Goal: Transaction & Acquisition: Book appointment/travel/reservation

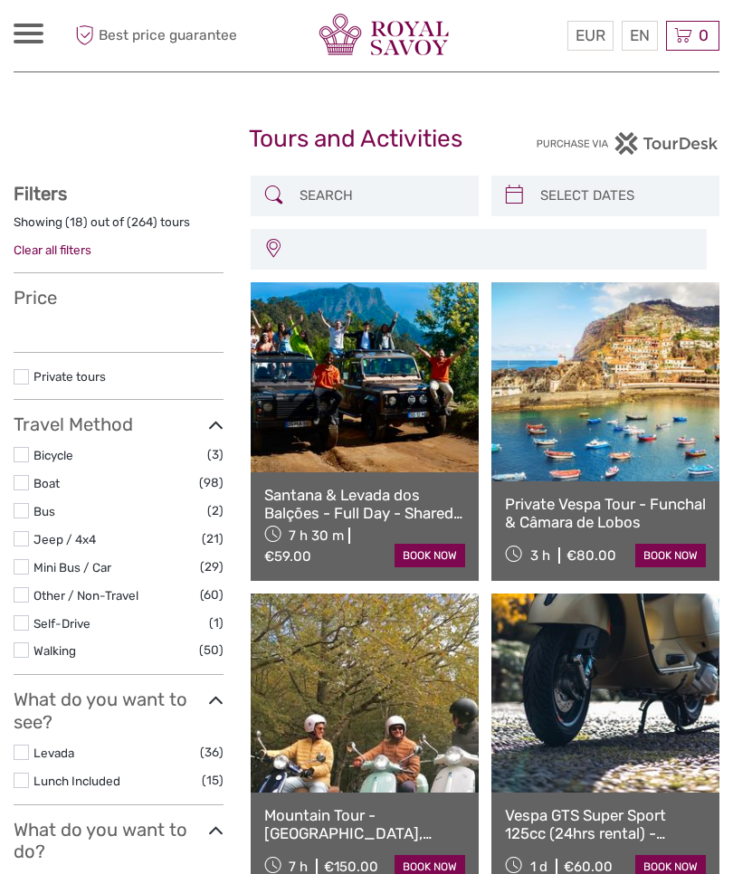
select select
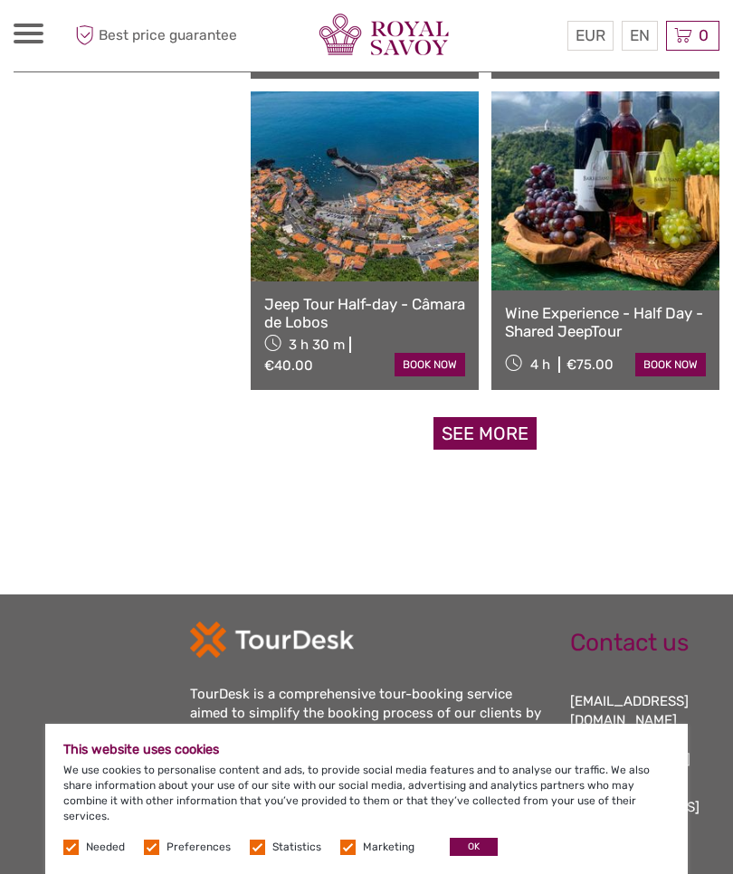
scroll to position [2717, 0]
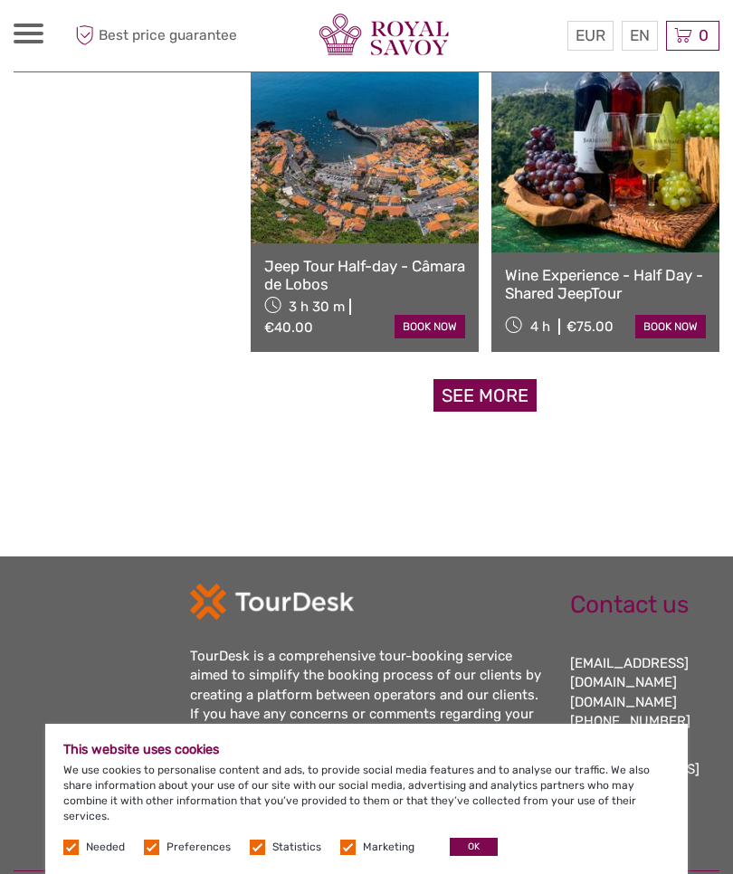
click at [489, 391] on link "See more" at bounding box center [484, 395] width 103 height 33
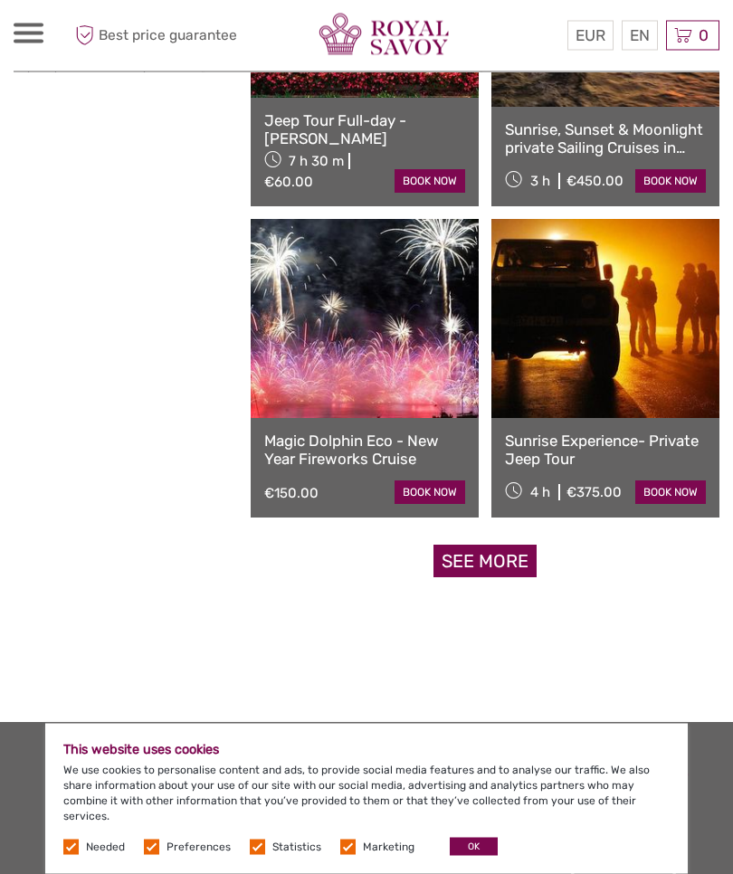
scroll to position [5352, 0]
click at [493, 563] on link "See more" at bounding box center [484, 560] width 103 height 33
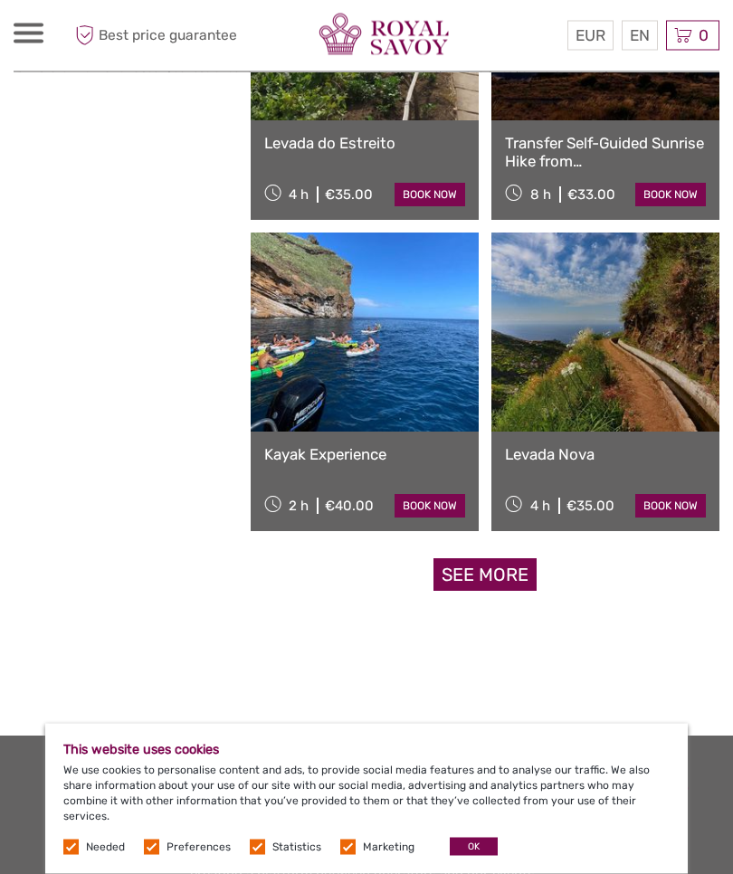
scroll to position [8158, 0]
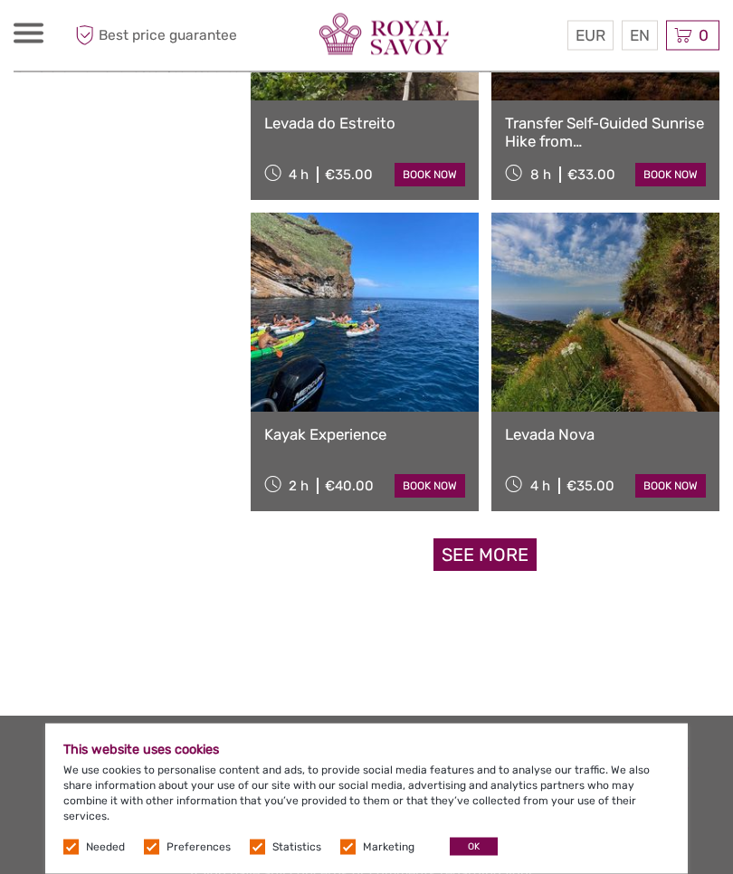
click at [482, 563] on link "See more" at bounding box center [484, 555] width 103 height 33
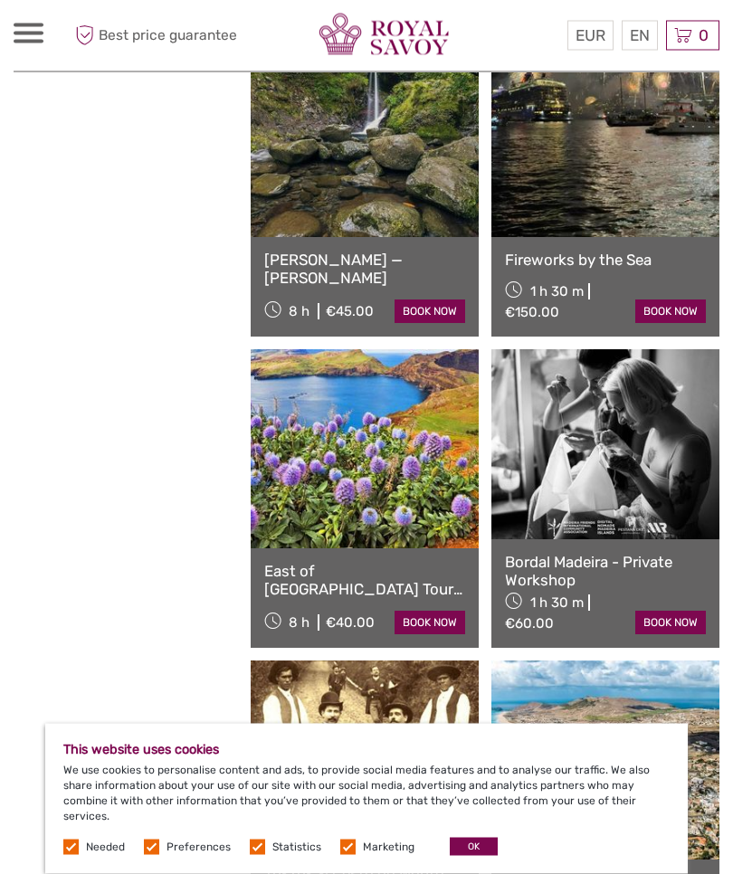
scroll to position [9889, 0]
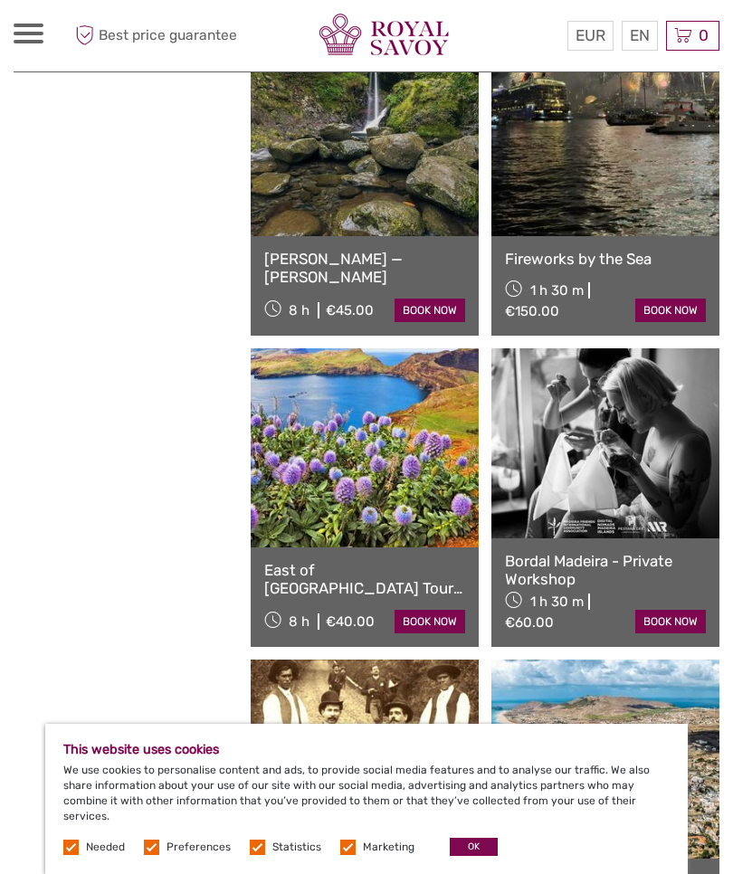
click at [471, 856] on button "OK" at bounding box center [473, 846] width 48 height 18
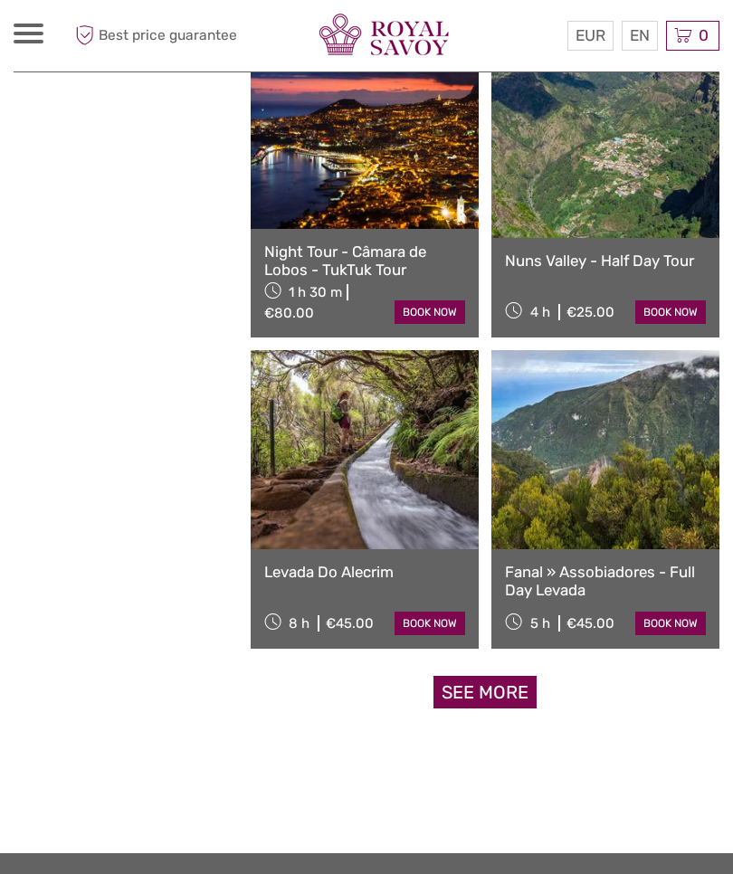
scroll to position [10834, 0]
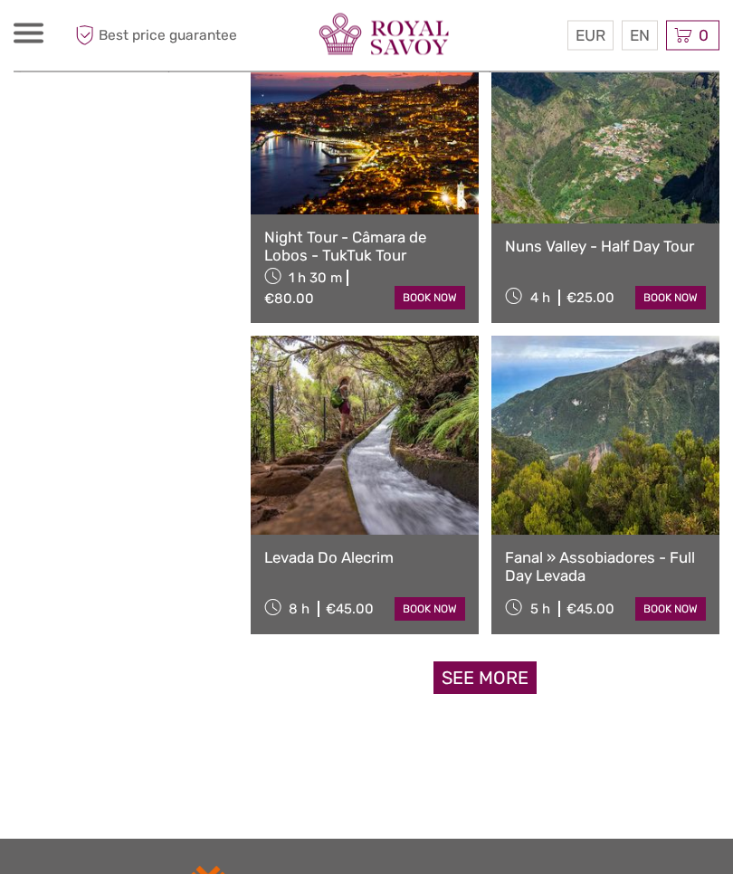
click at [487, 670] on link "See more" at bounding box center [484, 678] width 103 height 33
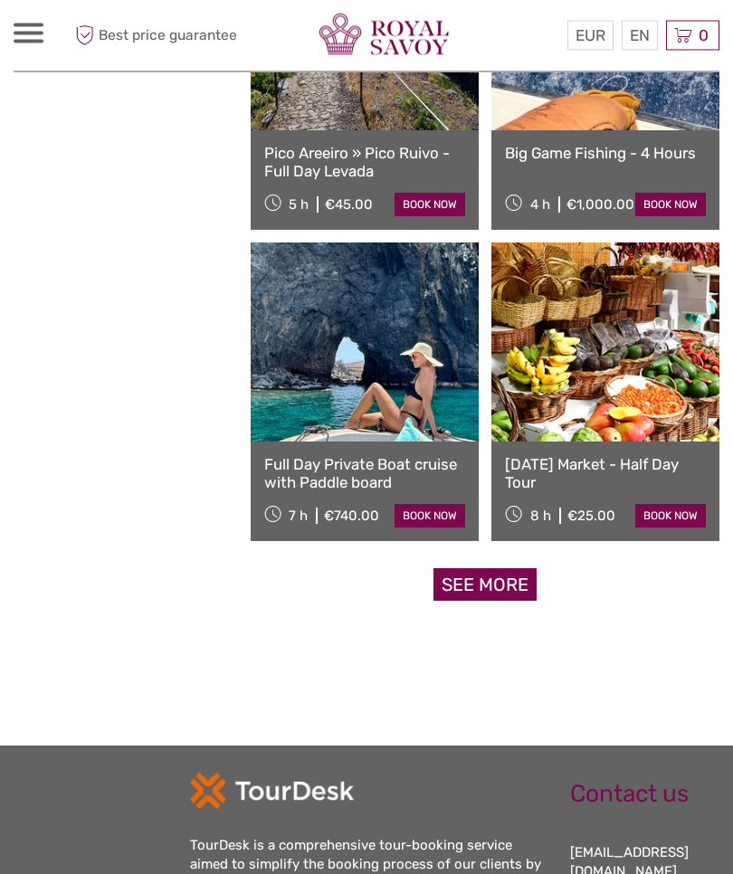
scroll to position [13729, 0]
click at [492, 590] on link "See more" at bounding box center [484, 584] width 103 height 33
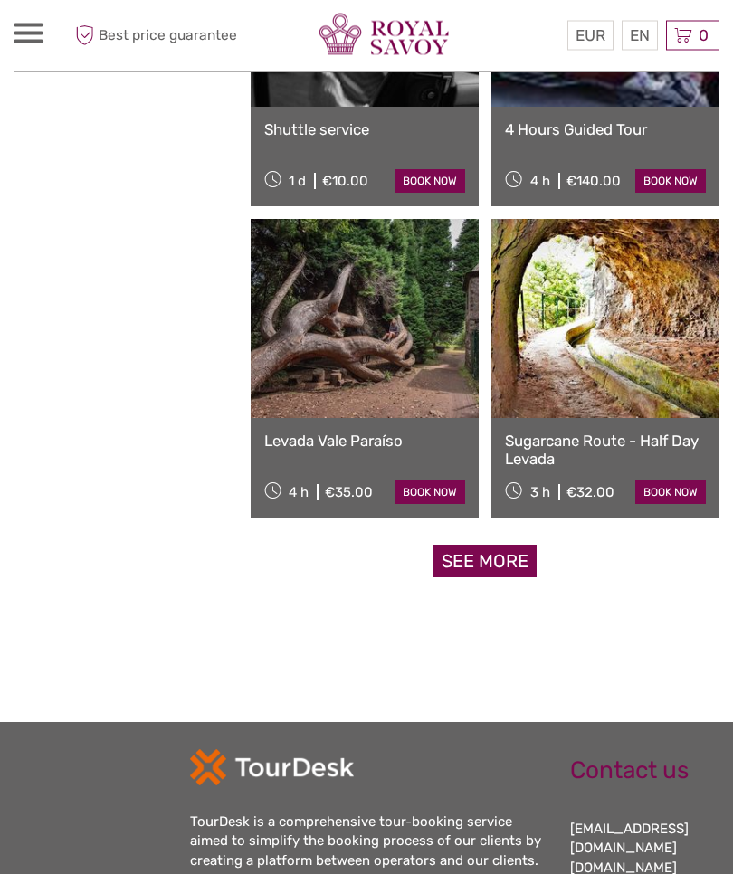
scroll to position [16556, 0]
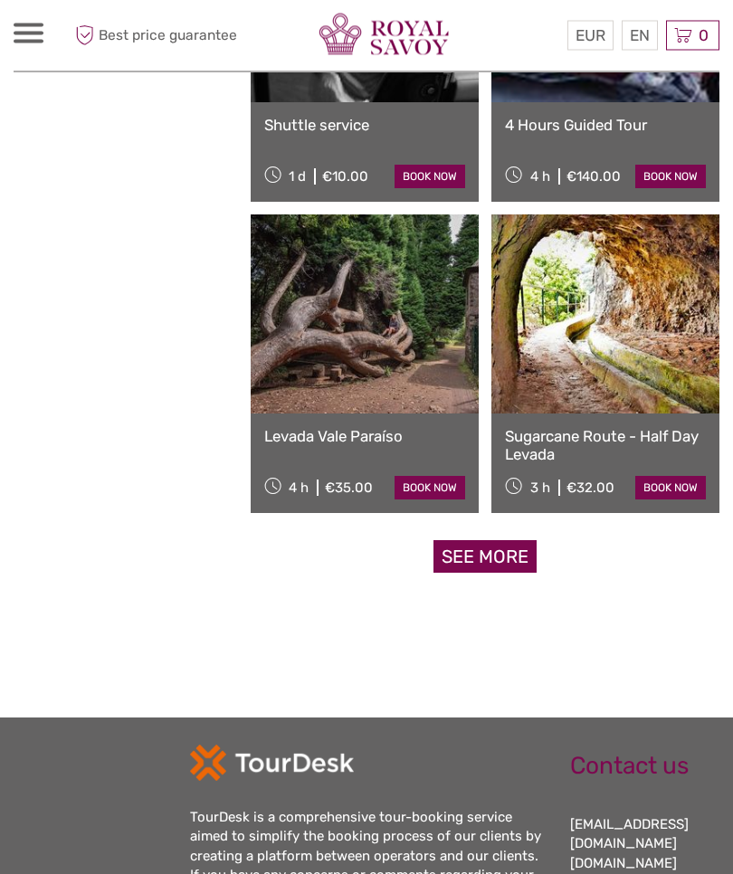
click at [487, 556] on link "See more" at bounding box center [484, 557] width 103 height 33
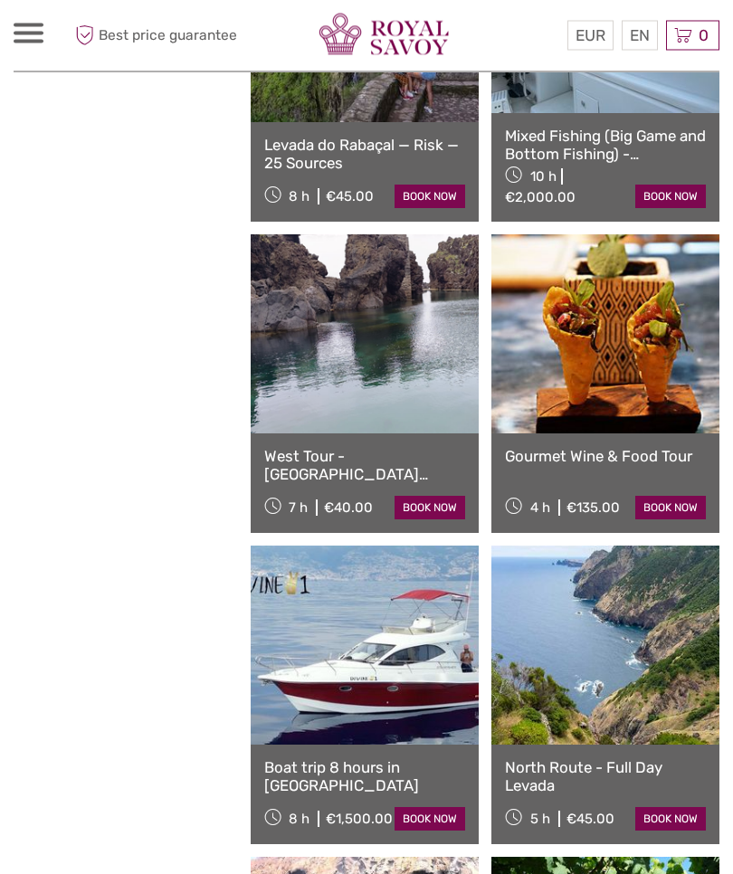
scroll to position [18130, 0]
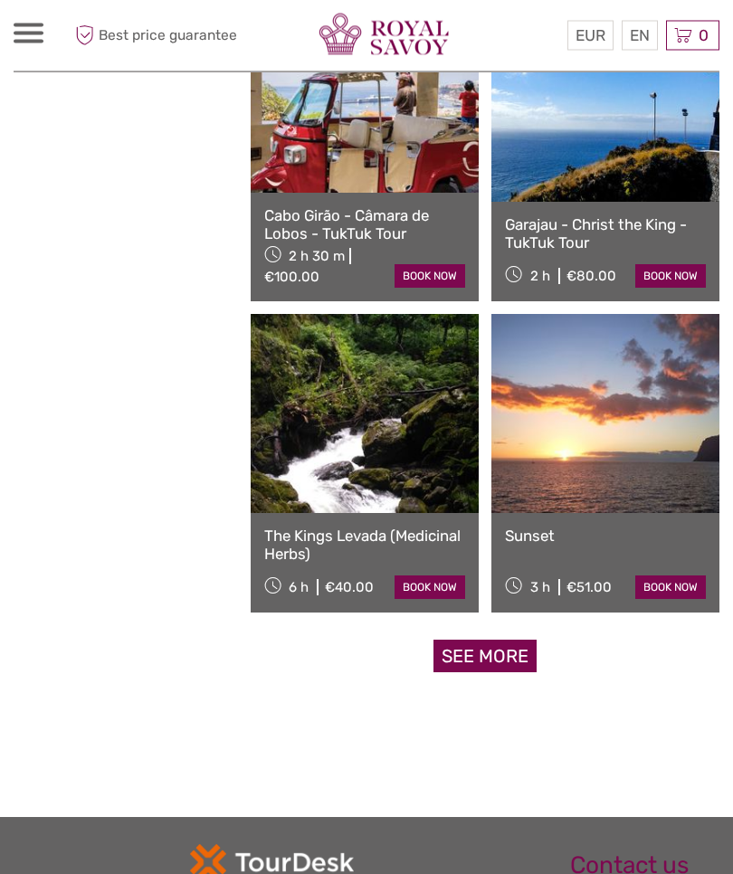
click at [486, 652] on link "See more" at bounding box center [484, 656] width 103 height 33
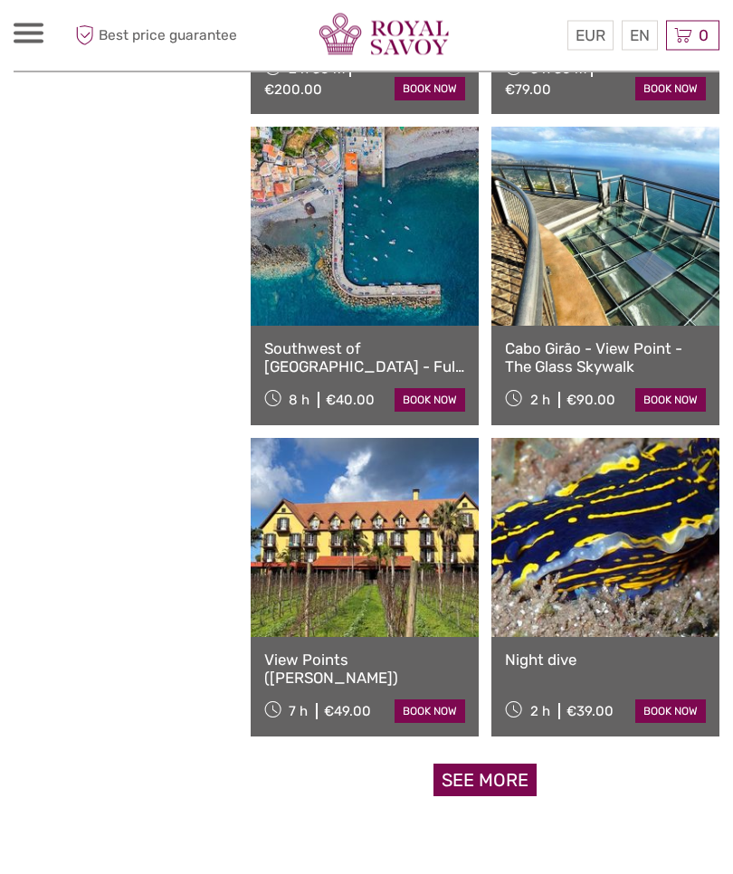
scroll to position [21936, 0]
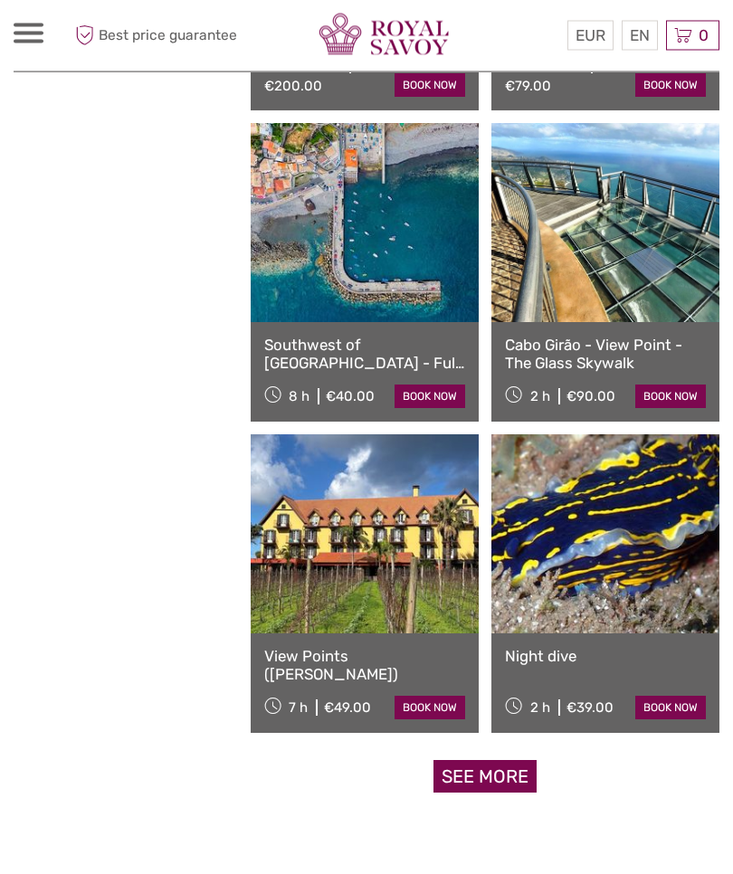
click at [506, 761] on link "See more" at bounding box center [484, 777] width 103 height 33
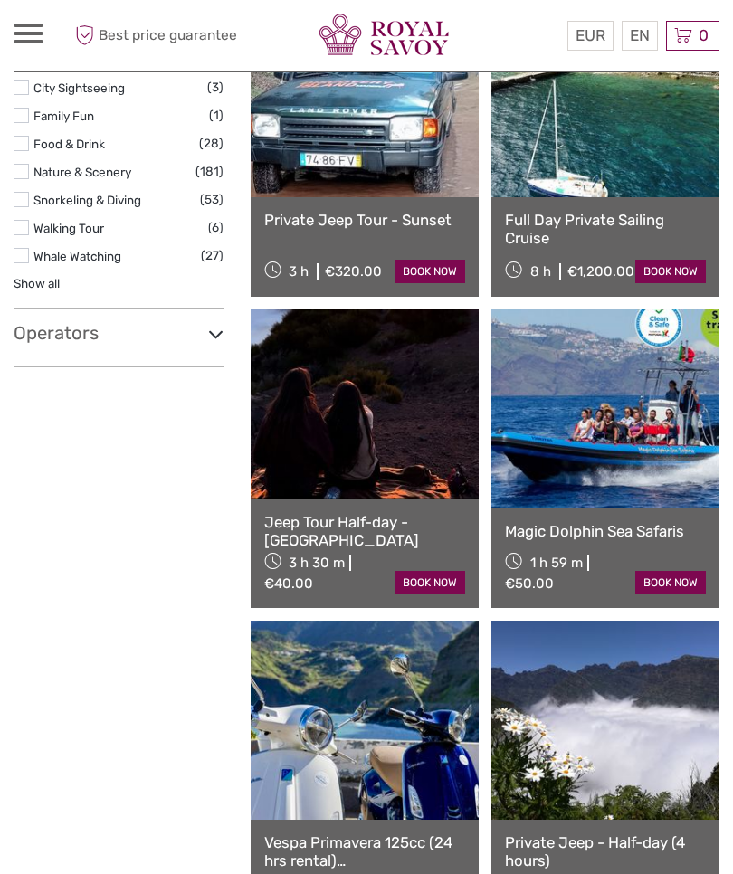
scroll to position [0, 0]
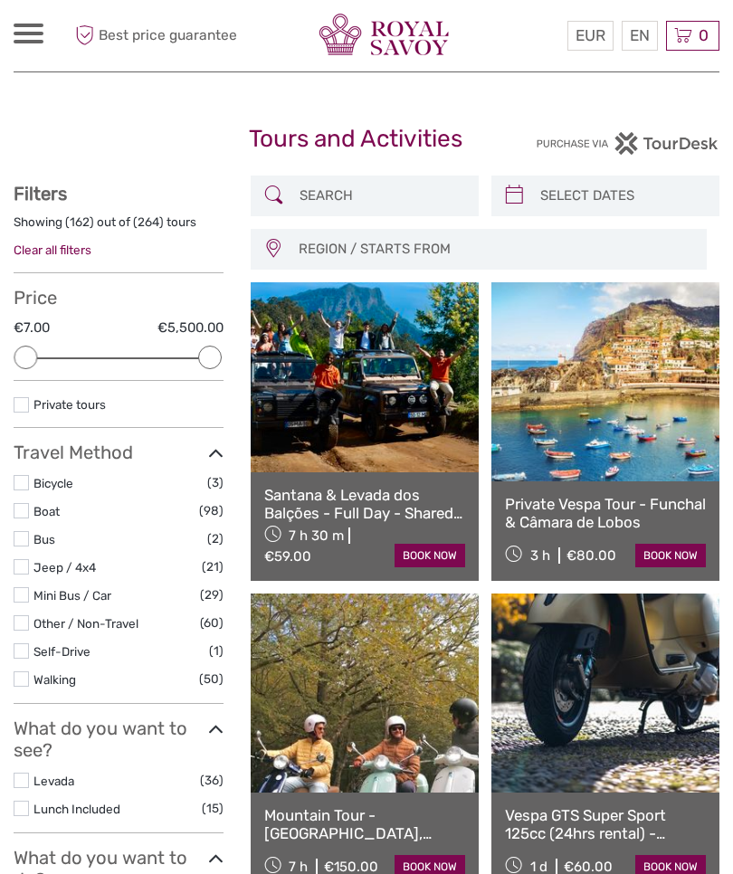
click at [27, 587] on label at bounding box center [21, 594] width 15 height 15
click at [0, 0] on input "checkbox" at bounding box center [0, 0] width 0 height 0
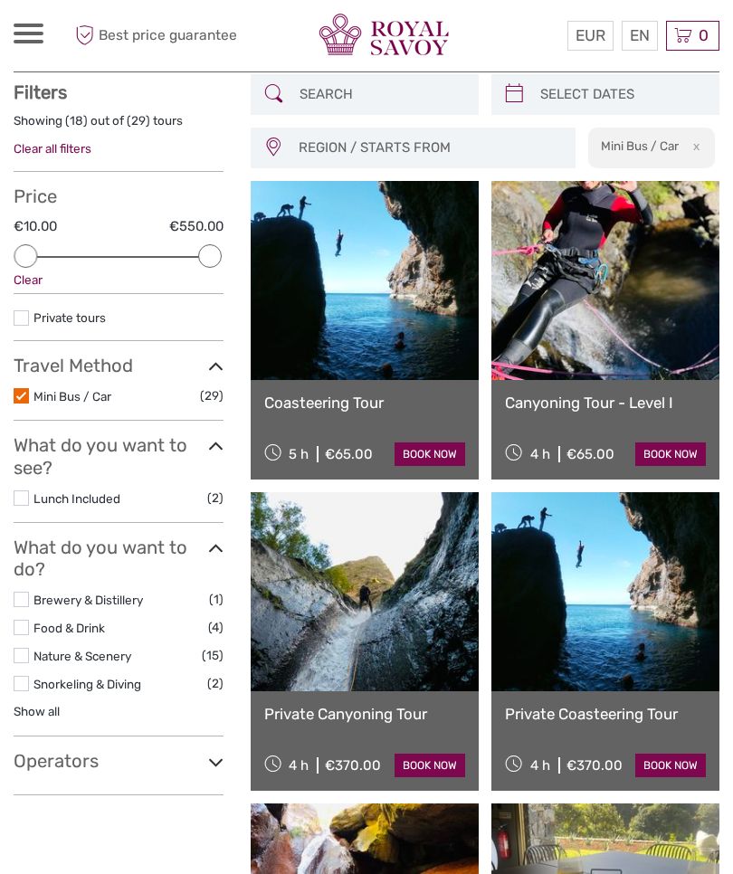
scroll to position [102, 0]
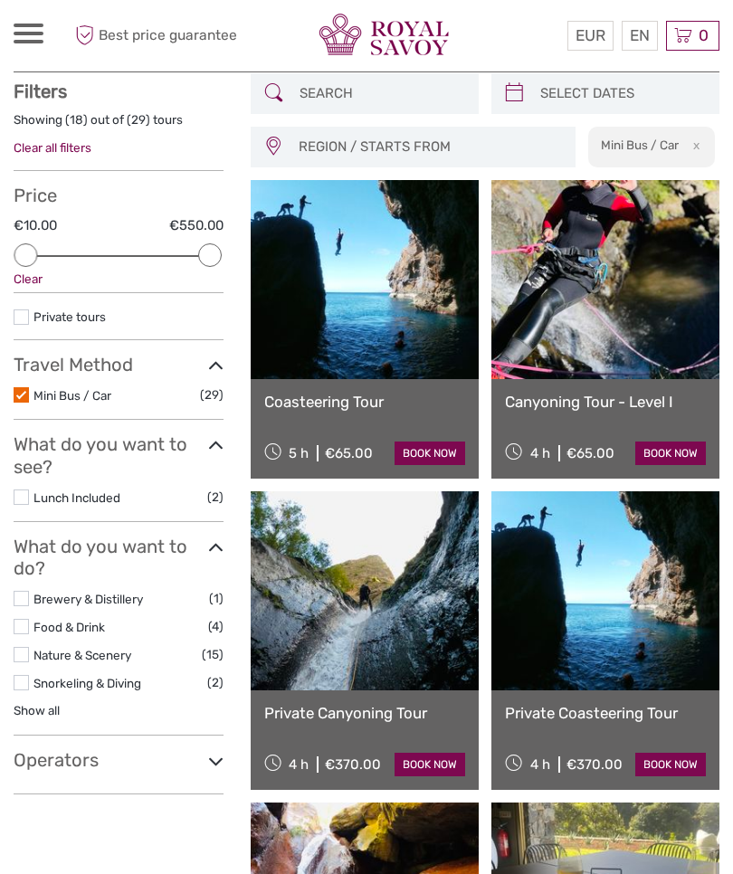
click at [324, 88] on input "search" at bounding box center [380, 94] width 177 height 32
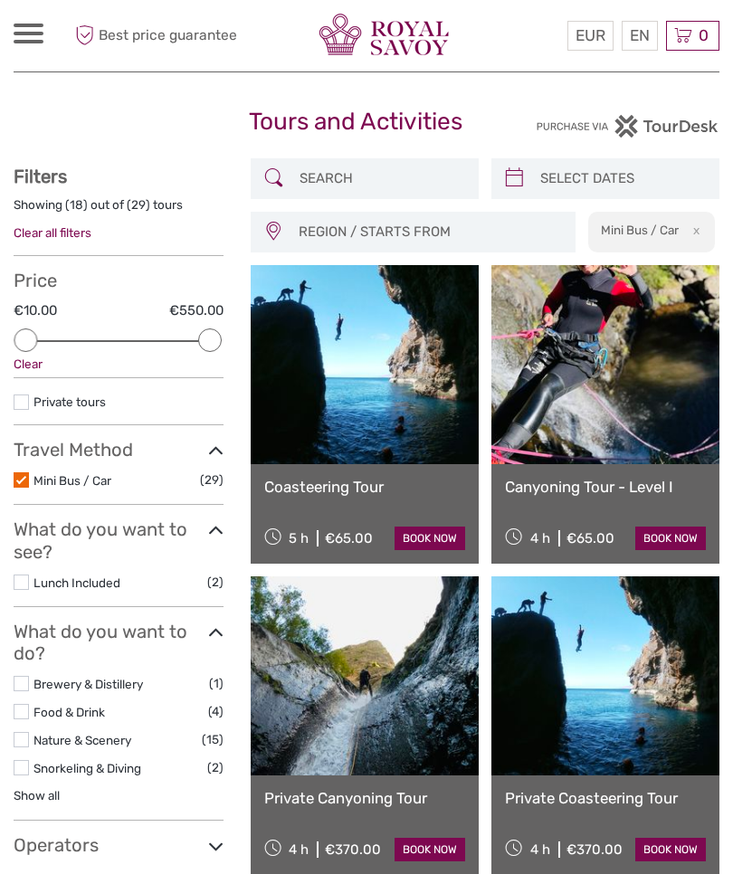
scroll to position [0, 0]
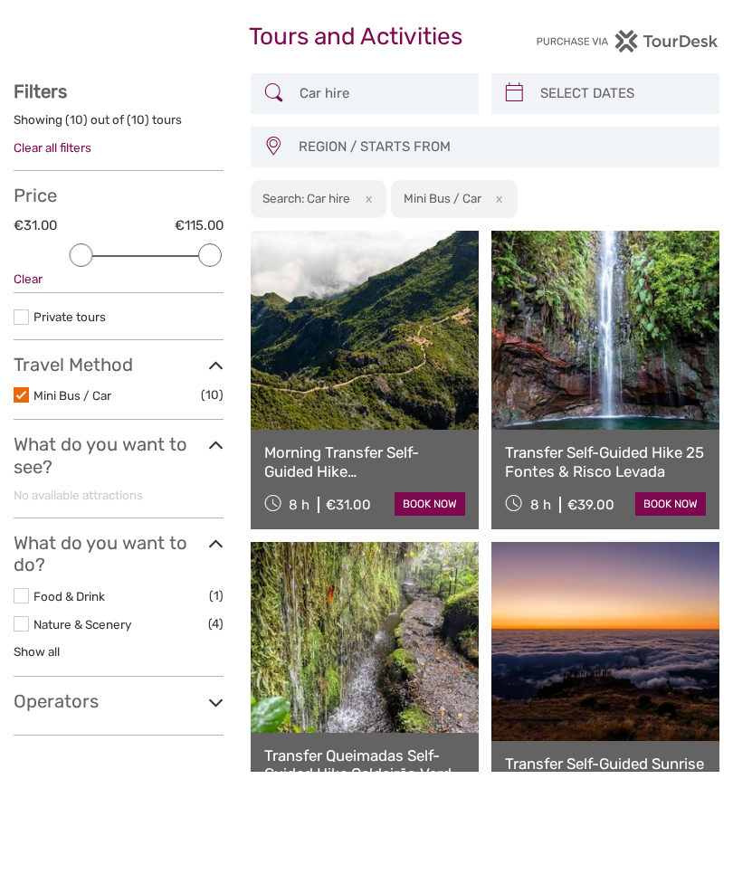
type input "Car hire"
click at [316, 293] on h2 "Search: Car hire" at bounding box center [306, 300] width 88 height 14
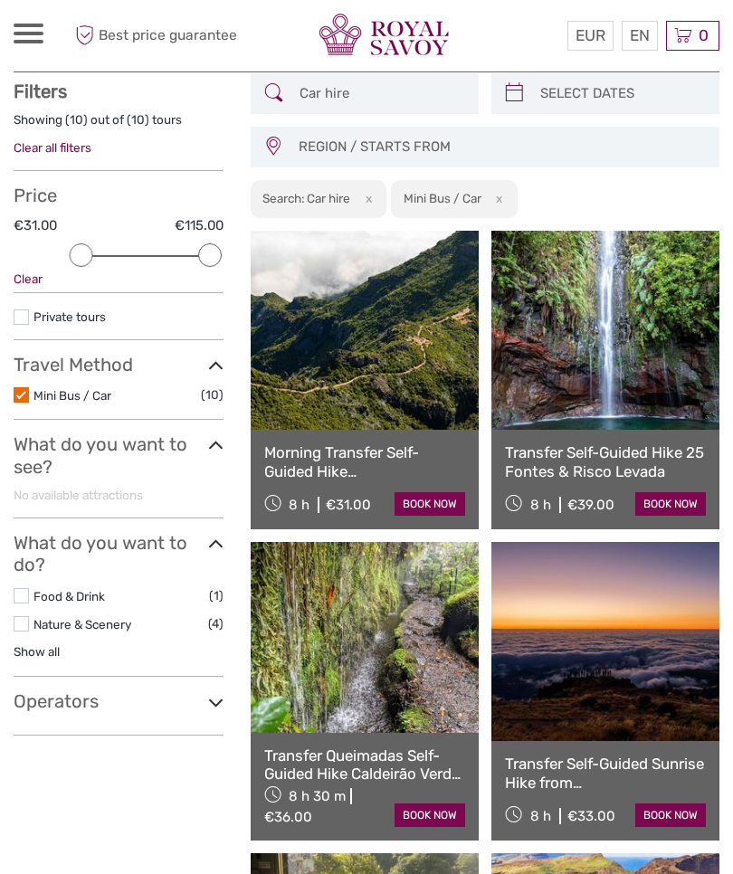
click at [317, 209] on div "Search: Car hire x" at bounding box center [319, 199] width 137 height 39
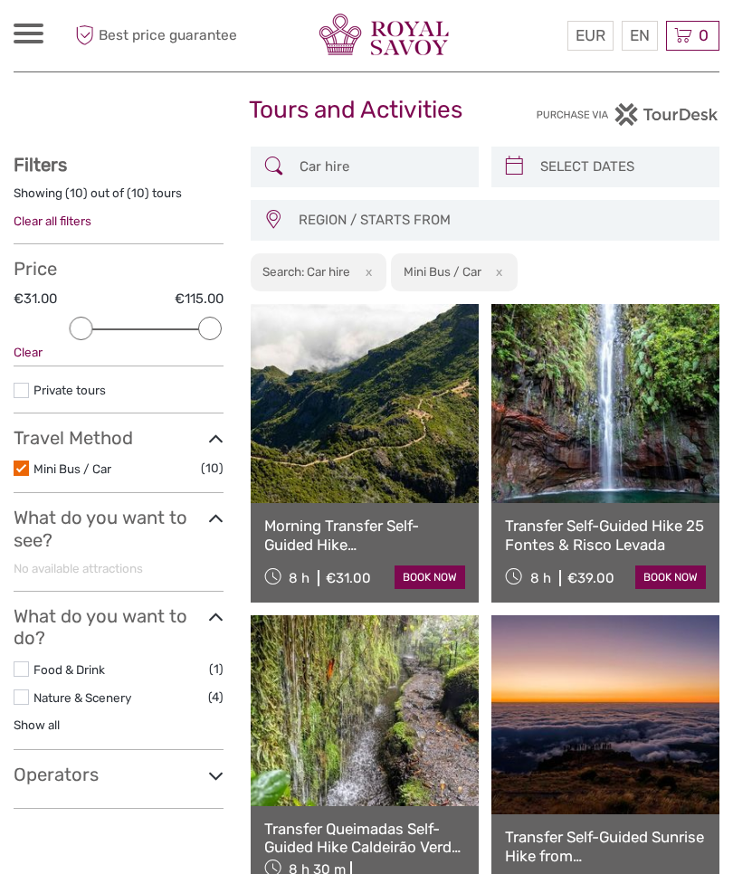
scroll to position [28, 0]
click at [272, 163] on icon at bounding box center [273, 167] width 19 height 29
click at [398, 165] on input "Car hire" at bounding box center [380, 168] width 177 height 32
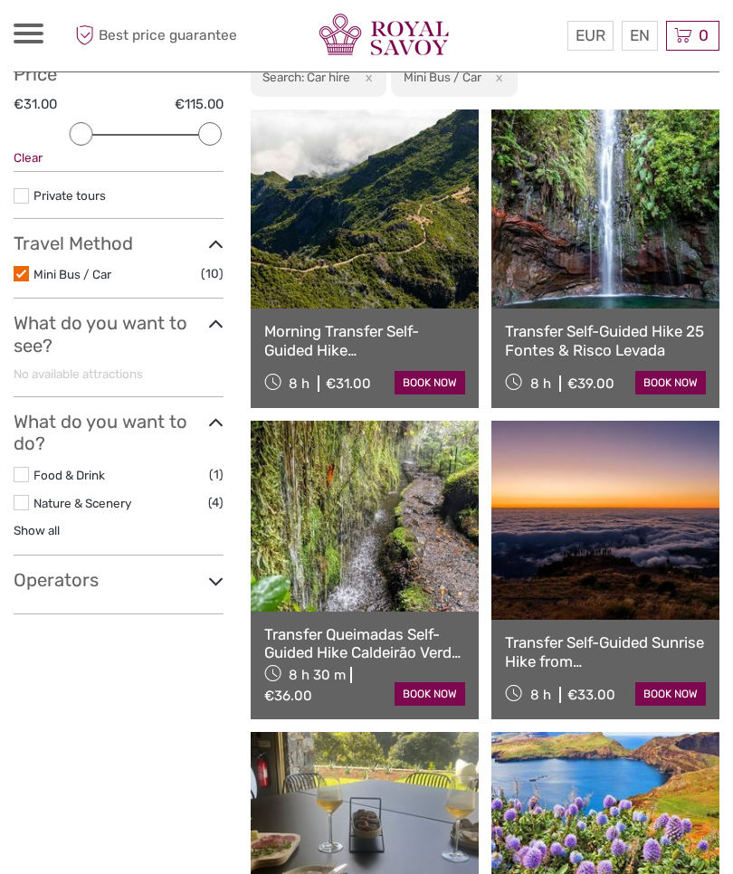
scroll to position [0, 0]
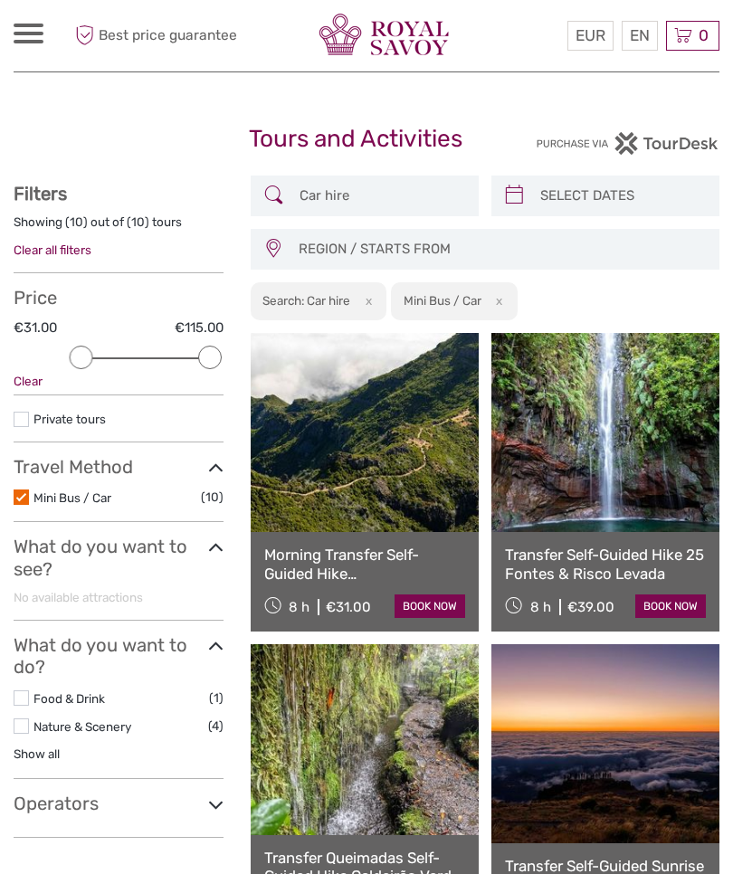
click at [551, 197] on input "search" at bounding box center [621, 196] width 177 height 32
type input "08/09/2025"
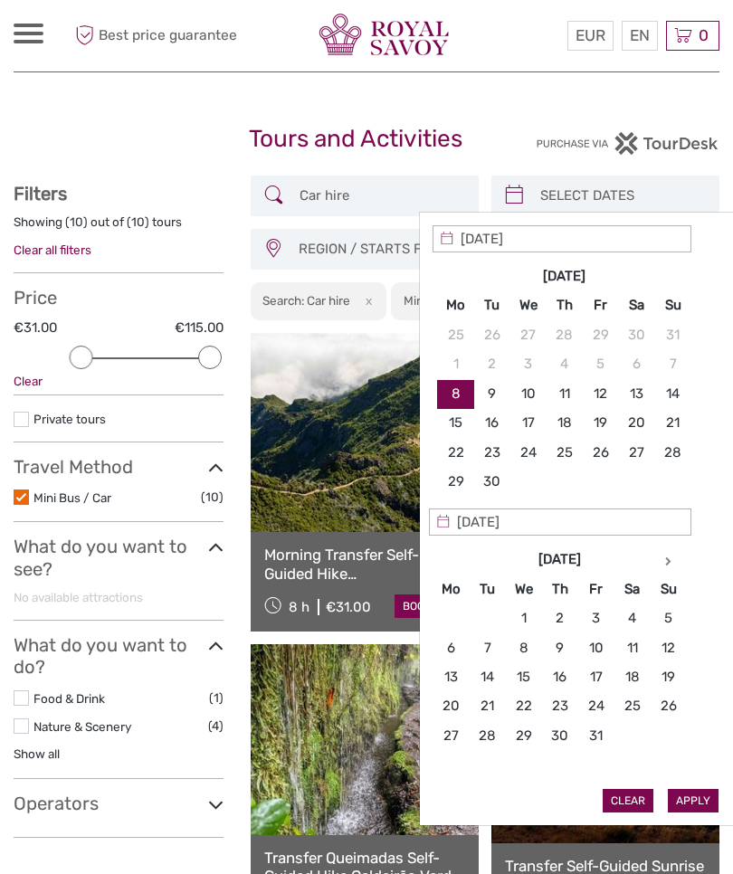
type input "09/09/2025"
click at [541, 188] on input "search" at bounding box center [621, 196] width 177 height 32
type input "09/09/2025"
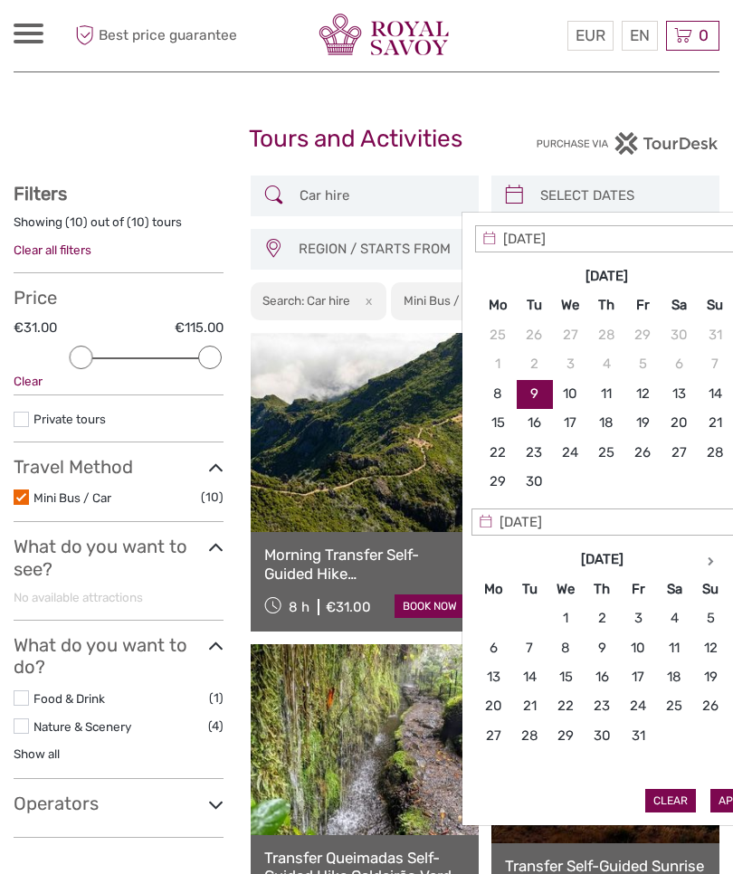
click at [396, 236] on span "REGION / STARTS FROM" at bounding box center [500, 249] width 420 height 30
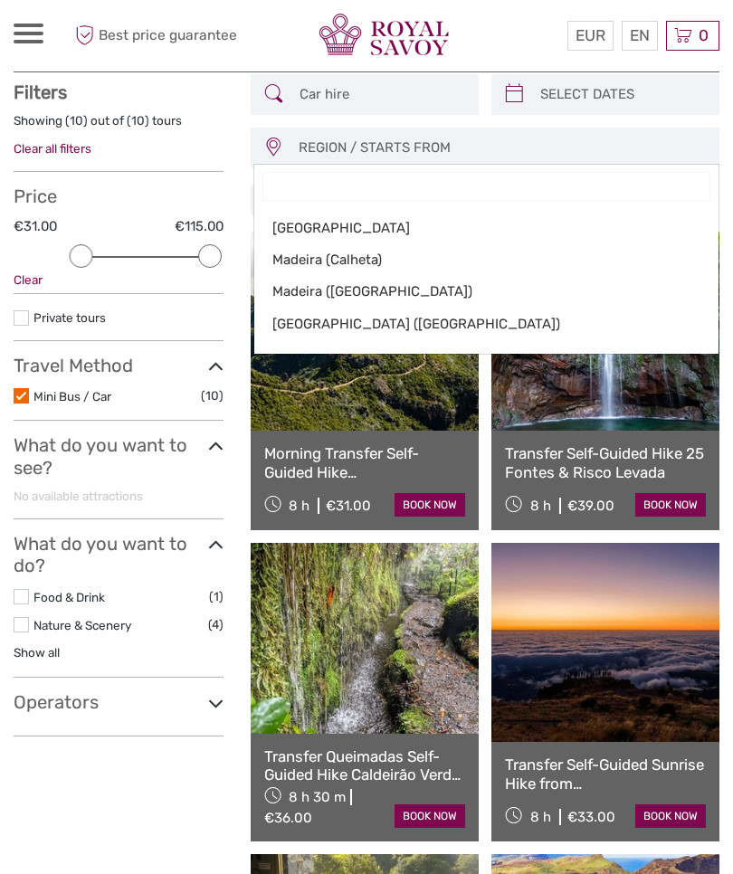
scroll to position [102, 0]
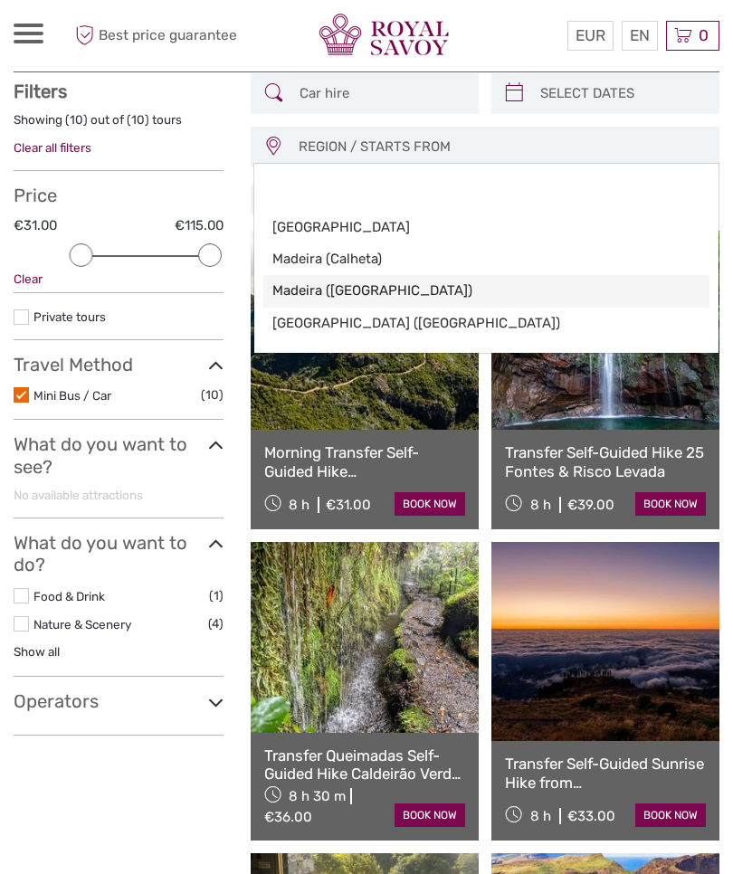
click at [295, 288] on span "Madeira ([GEOGRAPHIC_DATA])" at bounding box center [470, 290] width 397 height 19
select select "Madeira ([GEOGRAPHIC_DATA])"
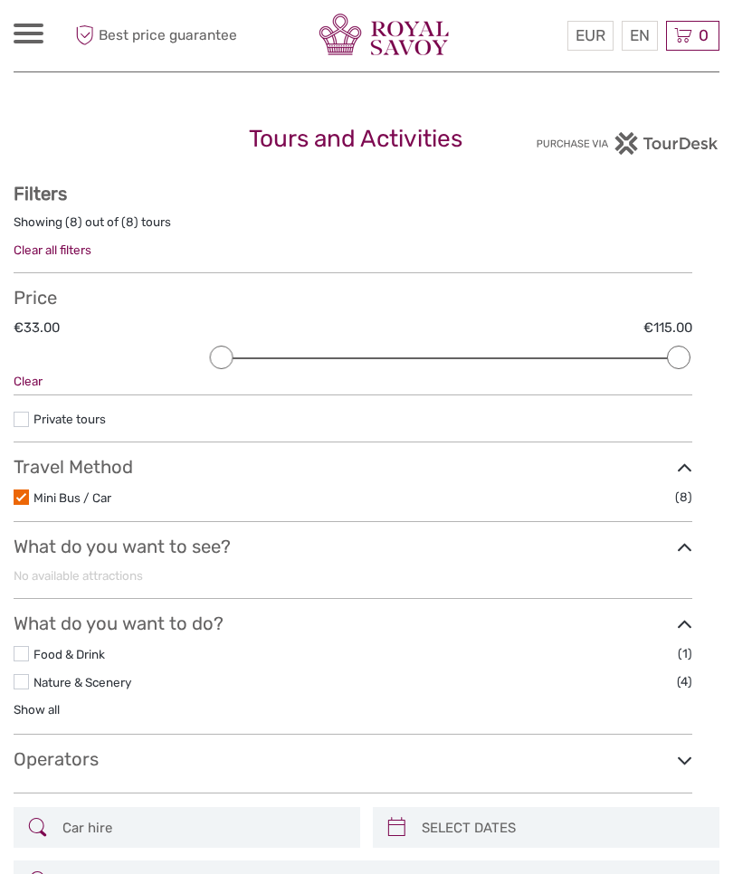
click at [351, 811] on input "Car hire" at bounding box center [203, 827] width 296 height 32
click at [47, 813] on icon at bounding box center [37, 827] width 19 height 29
click at [351, 811] on input "Car hire" at bounding box center [203, 827] width 296 height 32
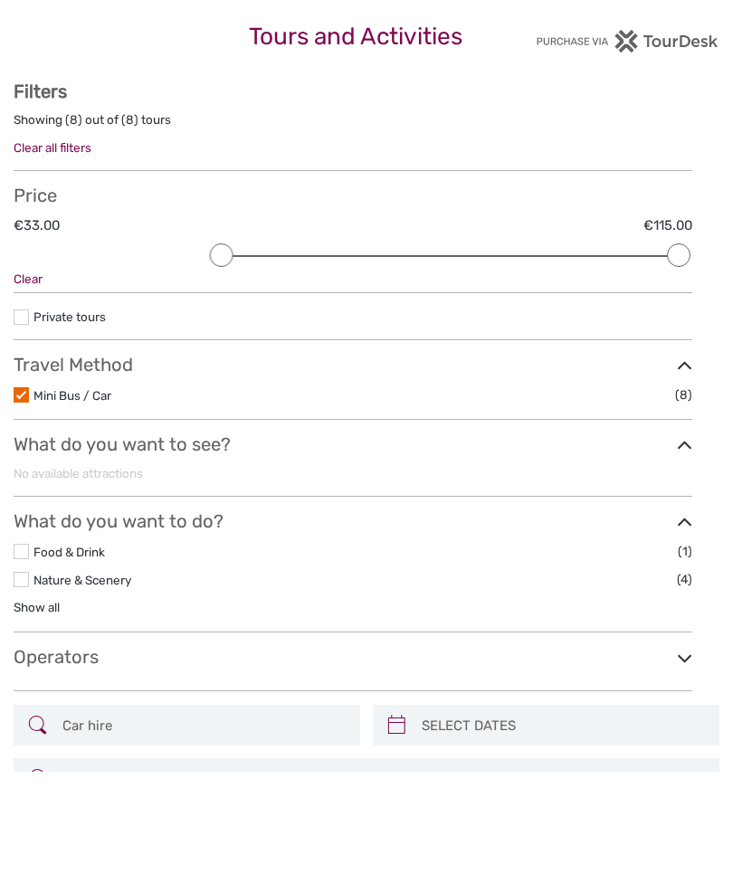
click at [29, 409] on li "Private tours" at bounding box center [353, 418] width 678 height 19
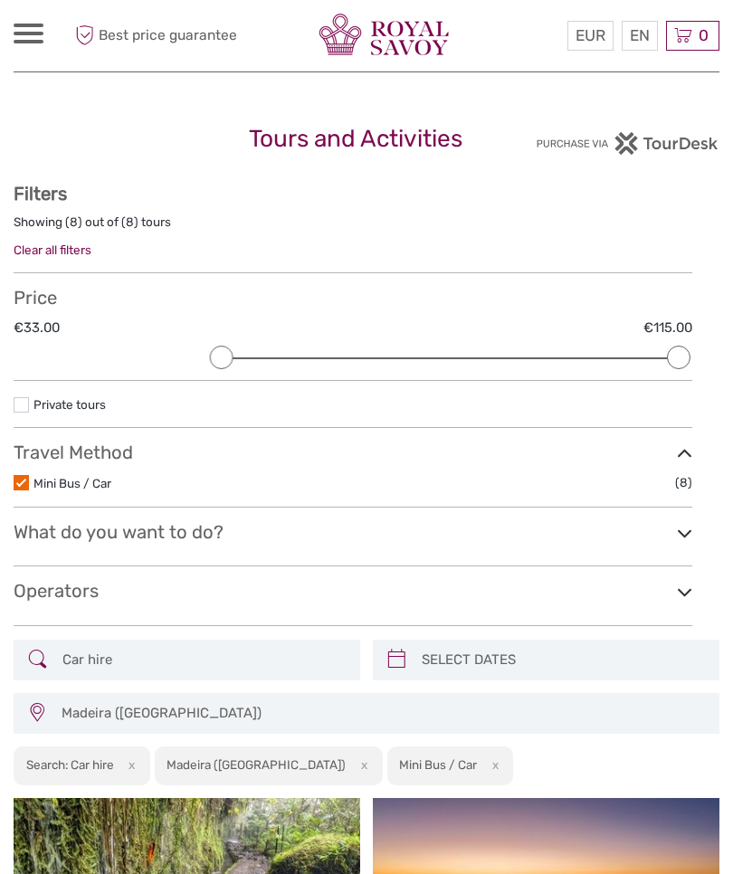
click at [67, 250] on link "Clear all filters" at bounding box center [53, 249] width 78 height 14
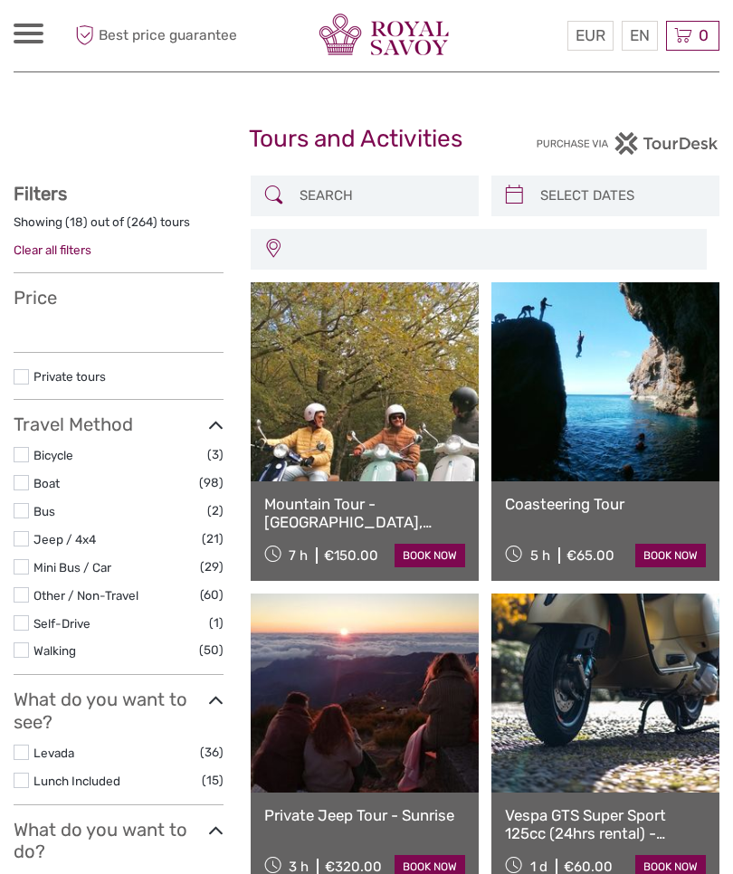
select select
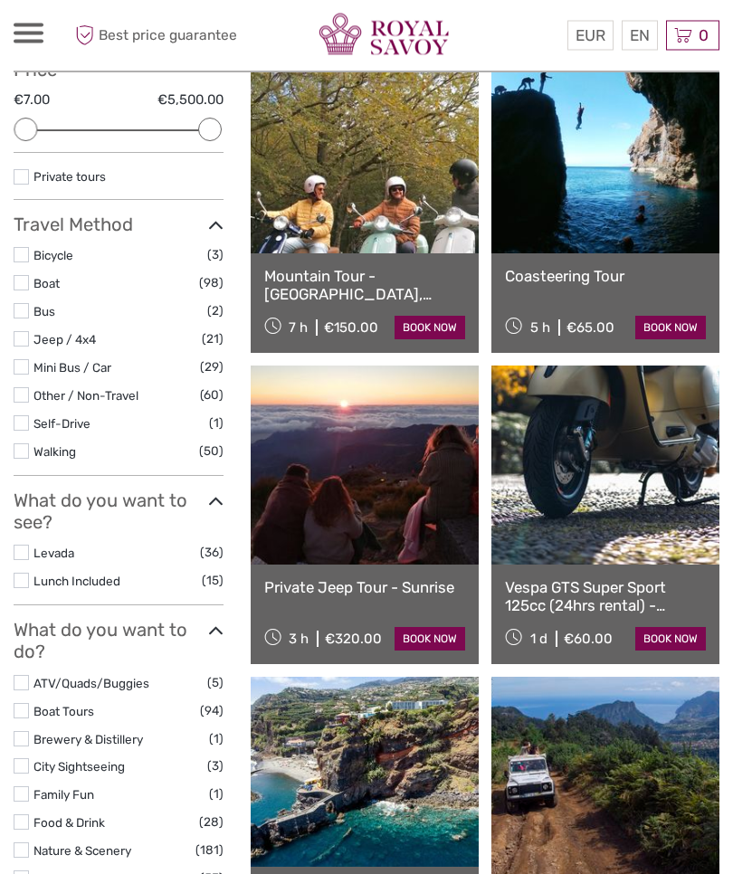
scroll to position [229, 0]
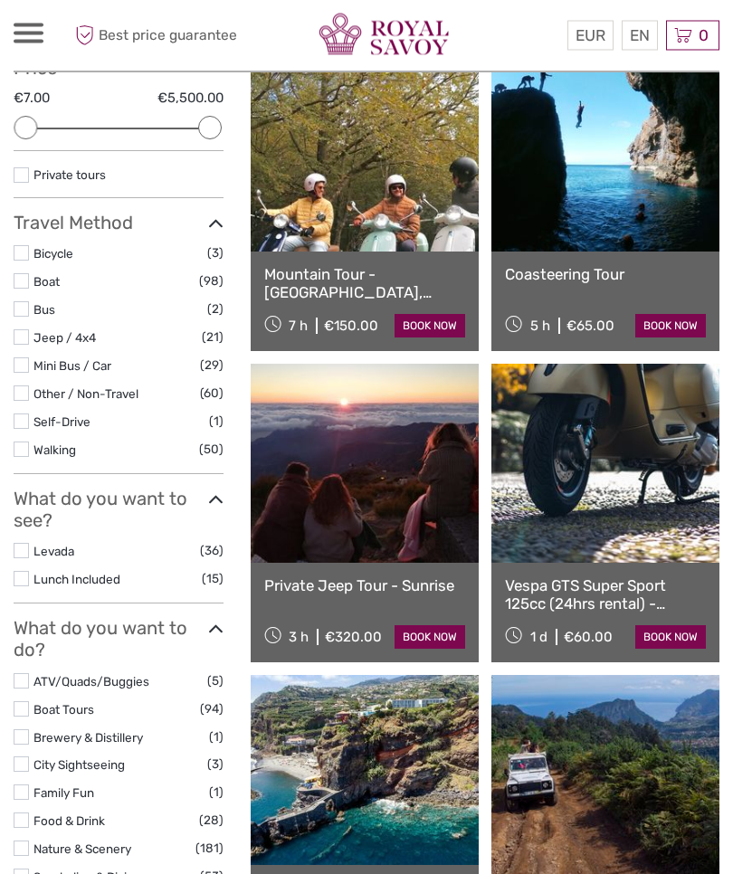
click at [28, 358] on label at bounding box center [21, 365] width 15 height 15
click at [0, 0] on input "checkbox" at bounding box center [0, 0] width 0 height 0
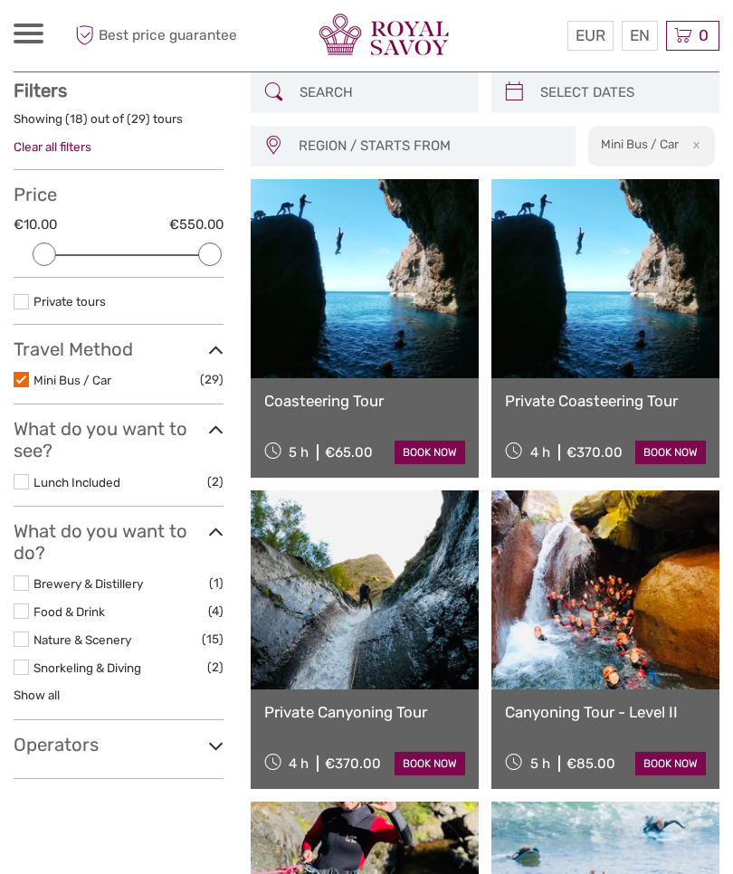
scroll to position [102, 0]
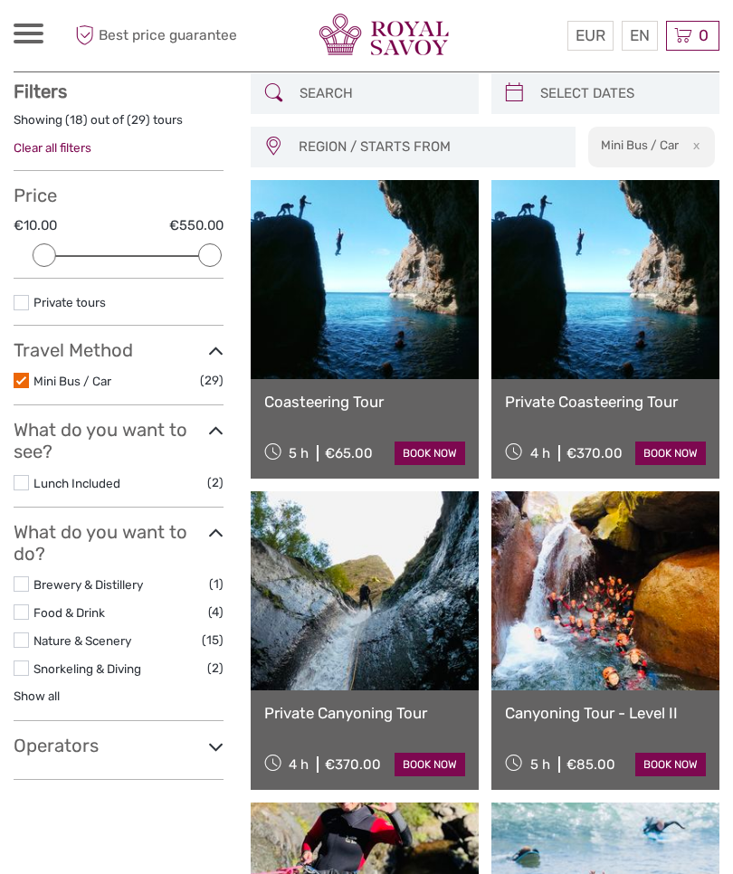
click at [309, 94] on input "search" at bounding box center [380, 94] width 177 height 32
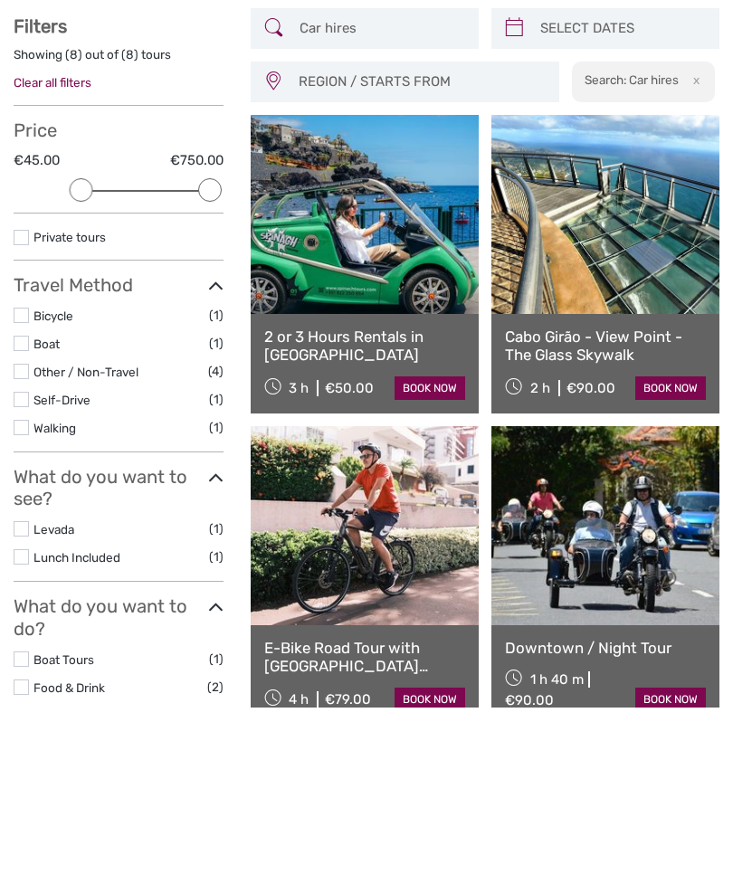
type input "Car hires"
click at [39, 560] on link "Self-Drive" at bounding box center [61, 567] width 57 height 14
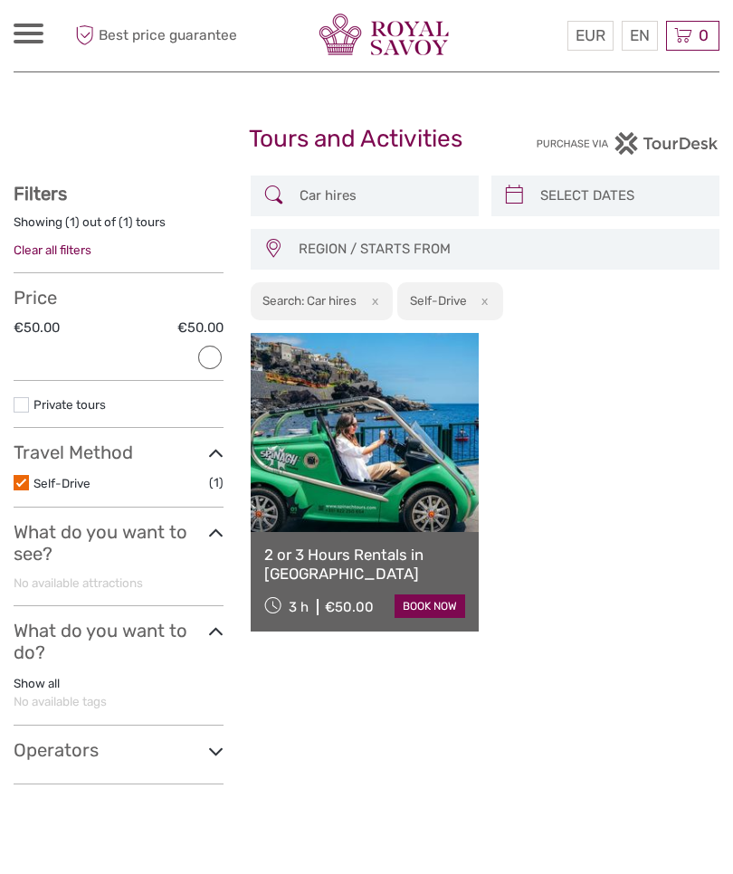
scroll to position [172, 0]
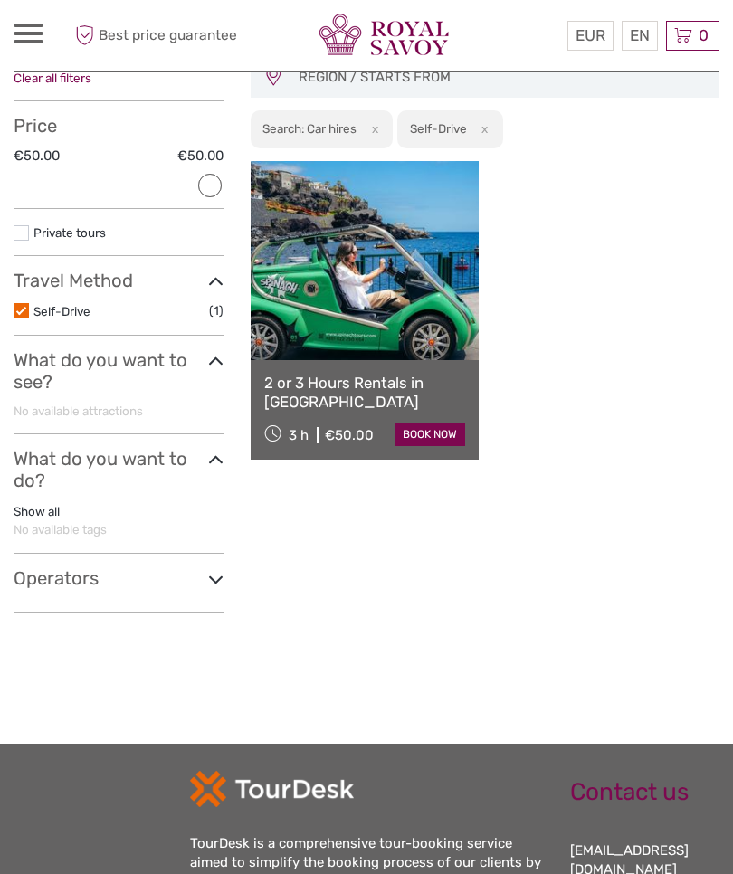
scroll to position [95, 0]
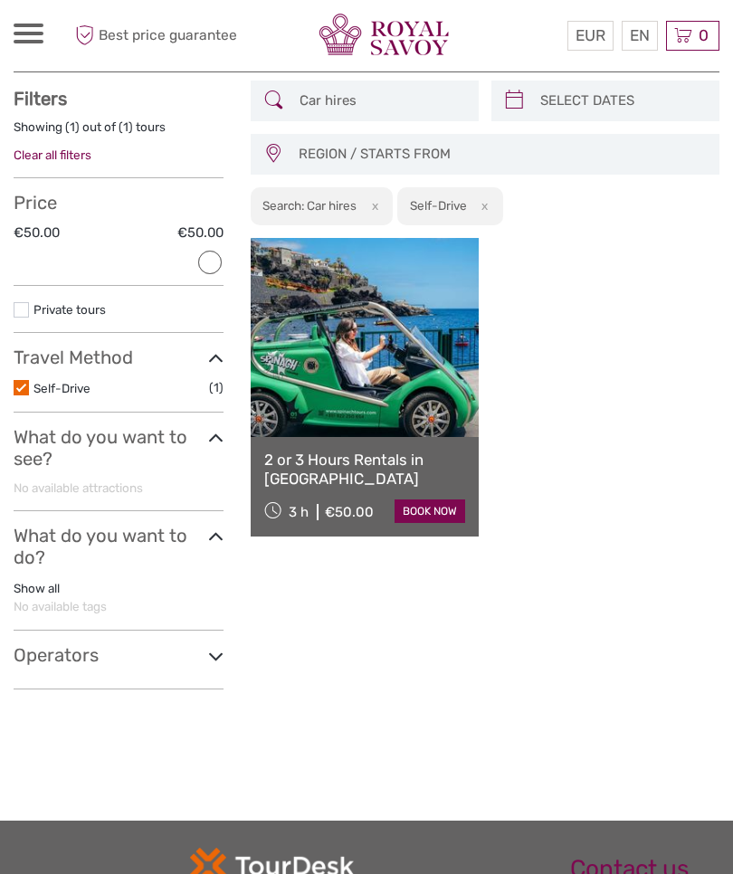
scroll to position [166, 0]
